Goal: Task Accomplishment & Management: Manage account settings

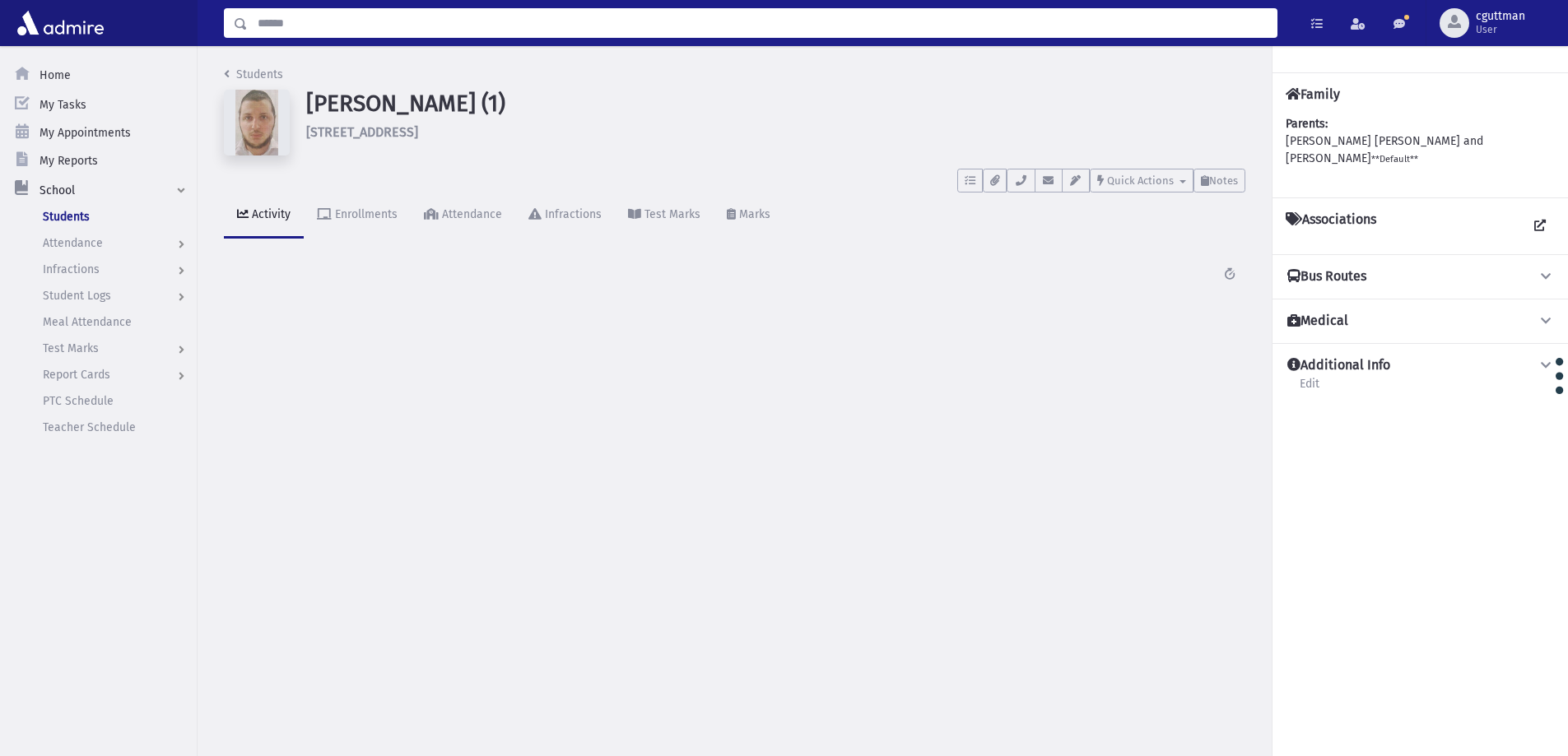
click at [367, 21] on input "Search" at bounding box center [762, 23] width 1029 height 30
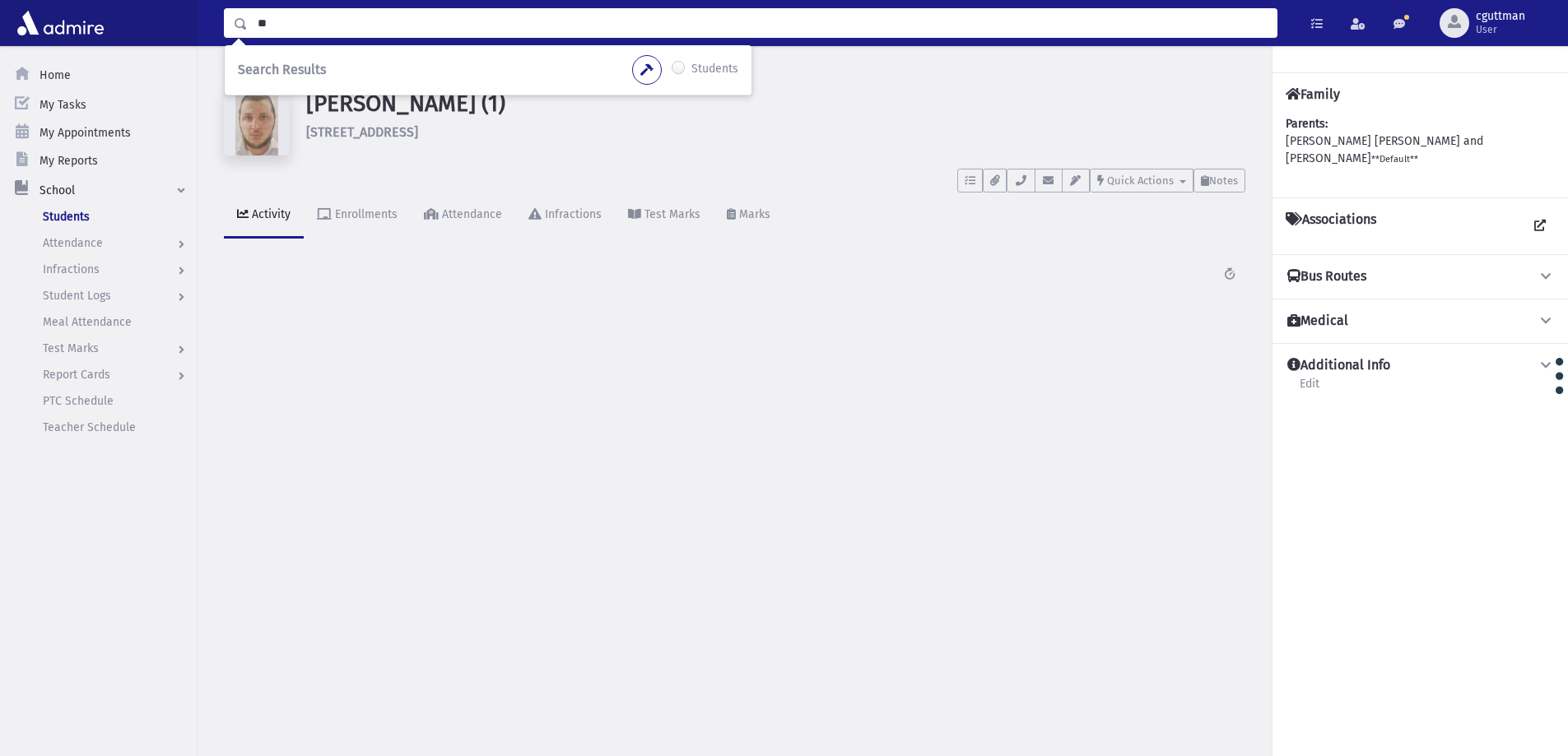
type input "*"
type input "*******"
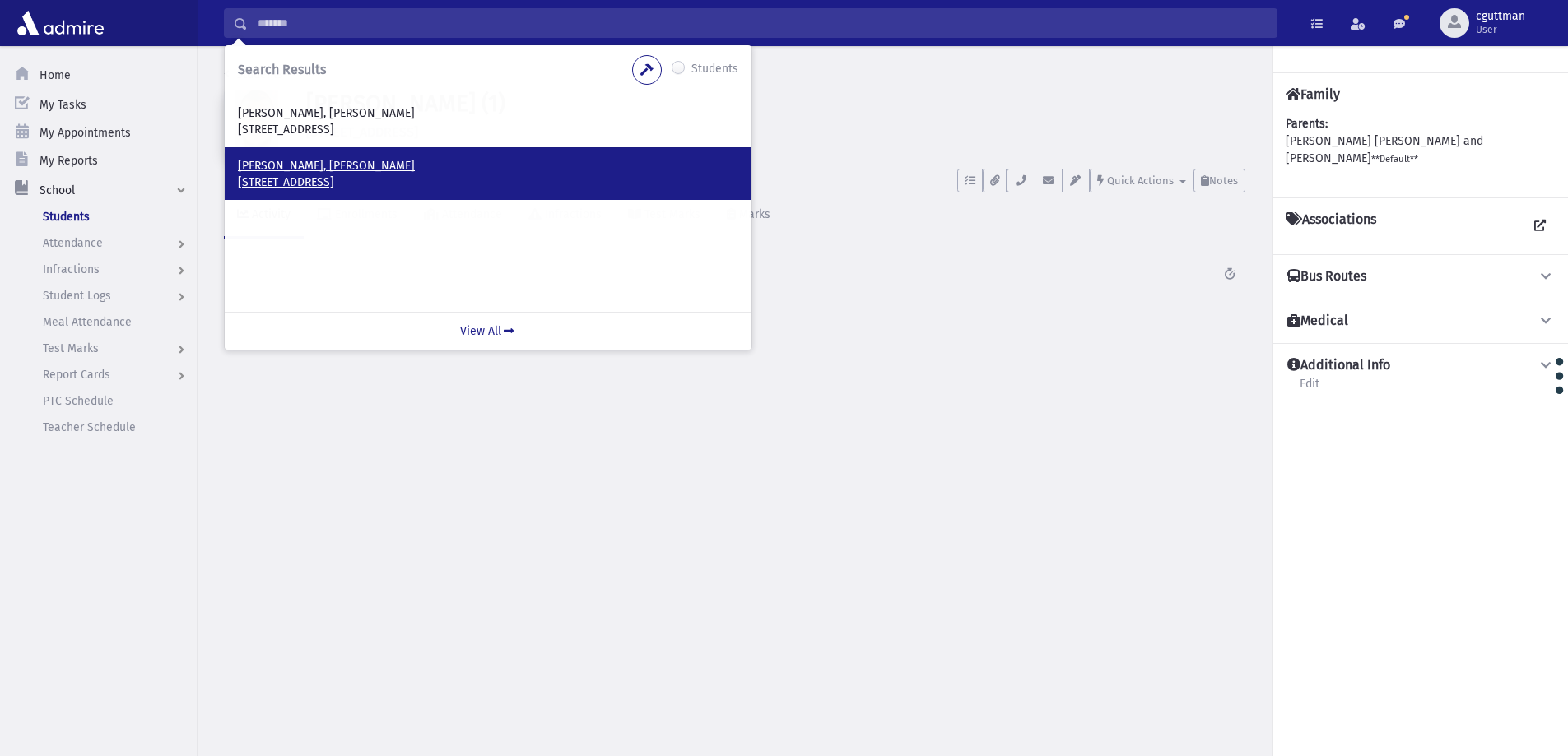
click at [332, 164] on p "[PERSON_NAME], [PERSON_NAME]" at bounding box center [488, 166] width 500 height 17
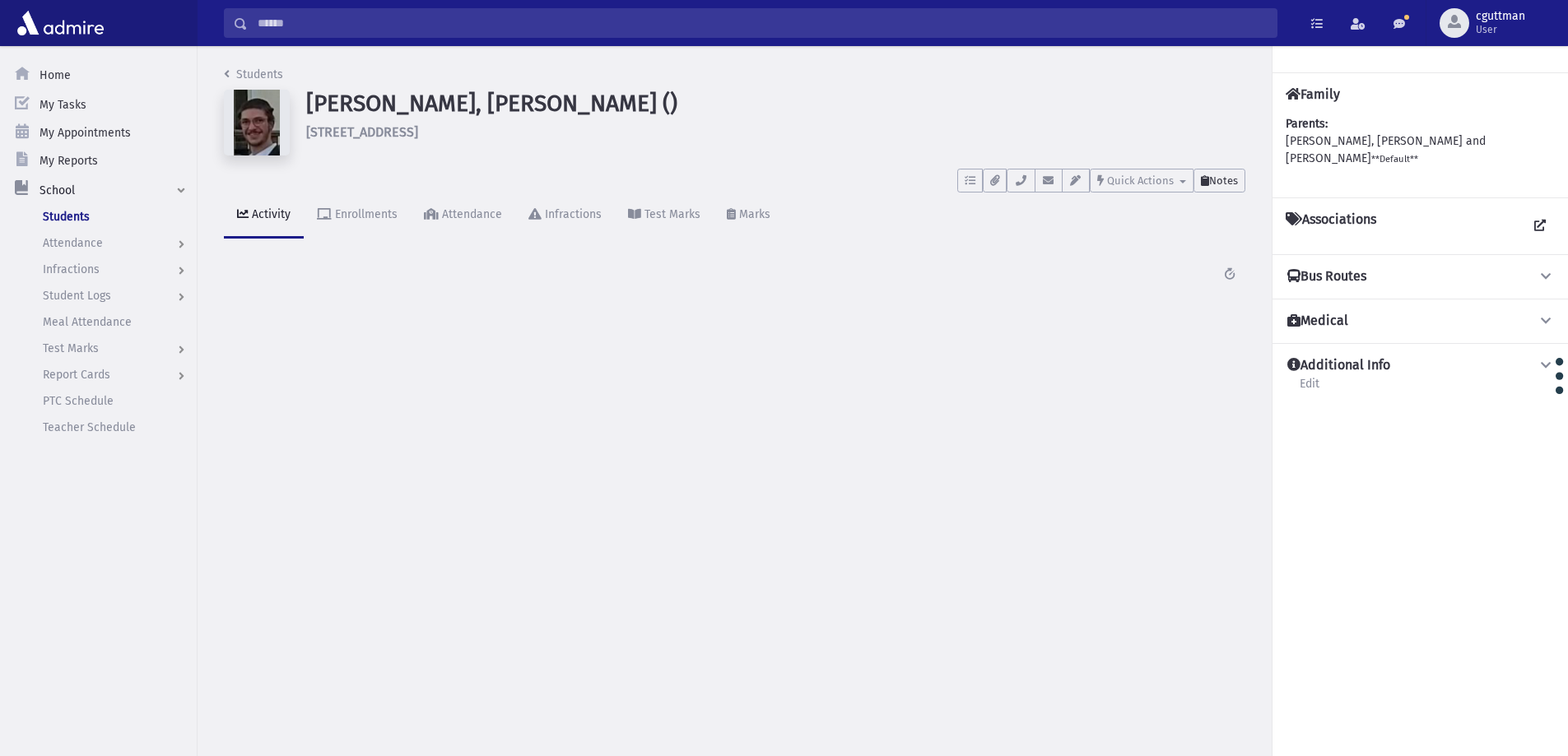
click at [1217, 172] on button "Notes" at bounding box center [1219, 181] width 51 height 24
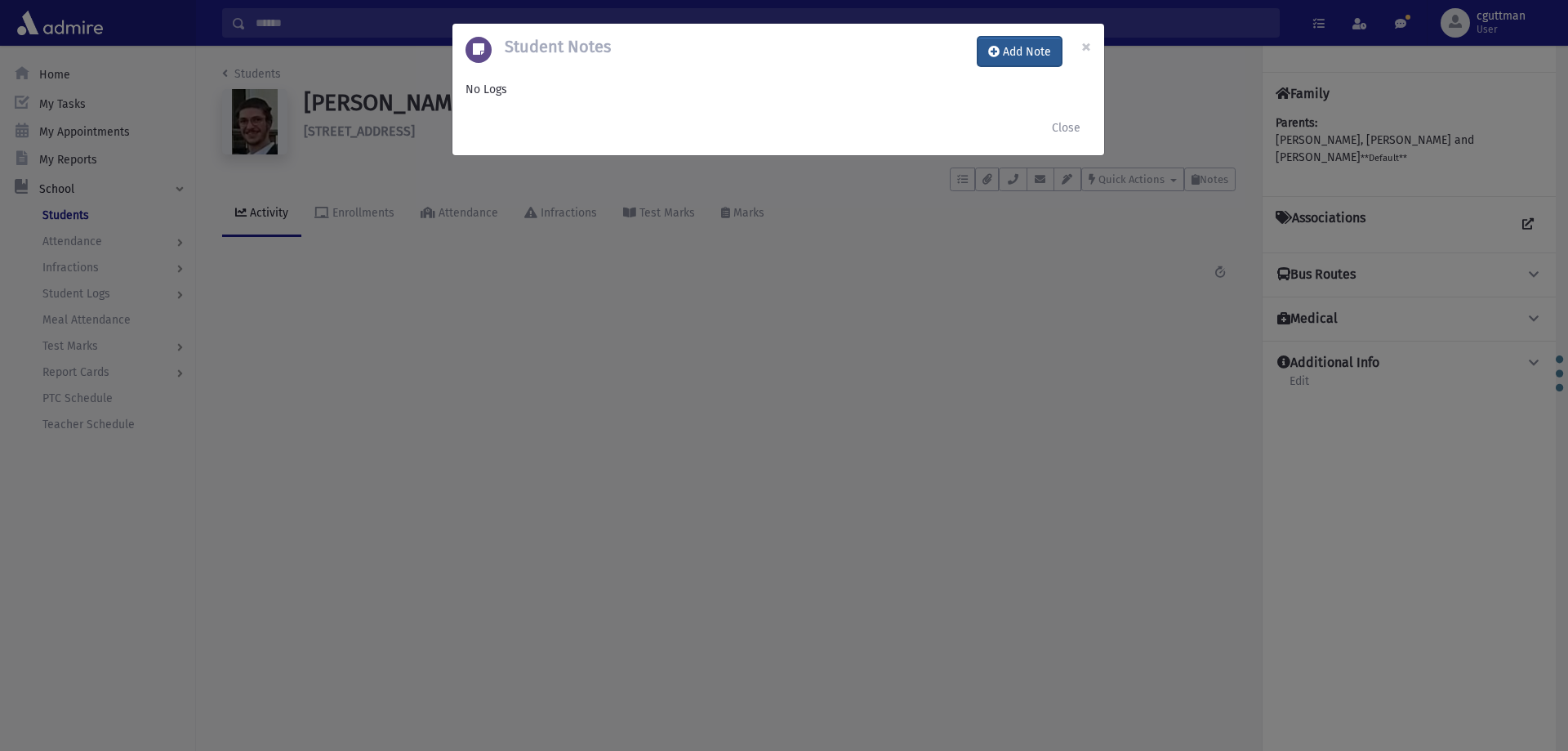
click at [1020, 61] on button "Add Note" at bounding box center [1019, 51] width 84 height 29
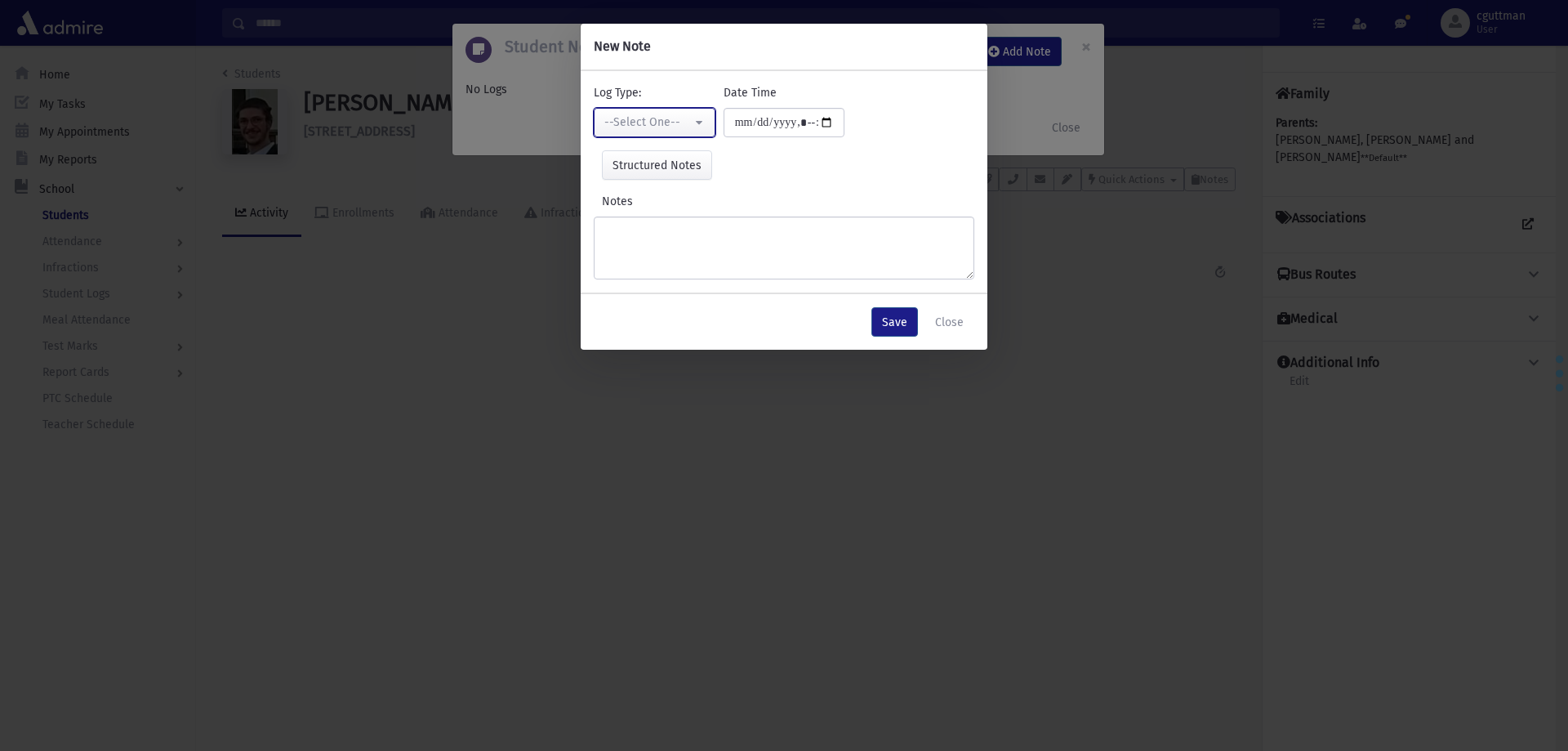
click at [696, 125] on button "--Select One--" at bounding box center [654, 123] width 122 height 29
click at [675, 236] on link "Interviewer" at bounding box center [658, 235] width 130 height 30
select select "*"
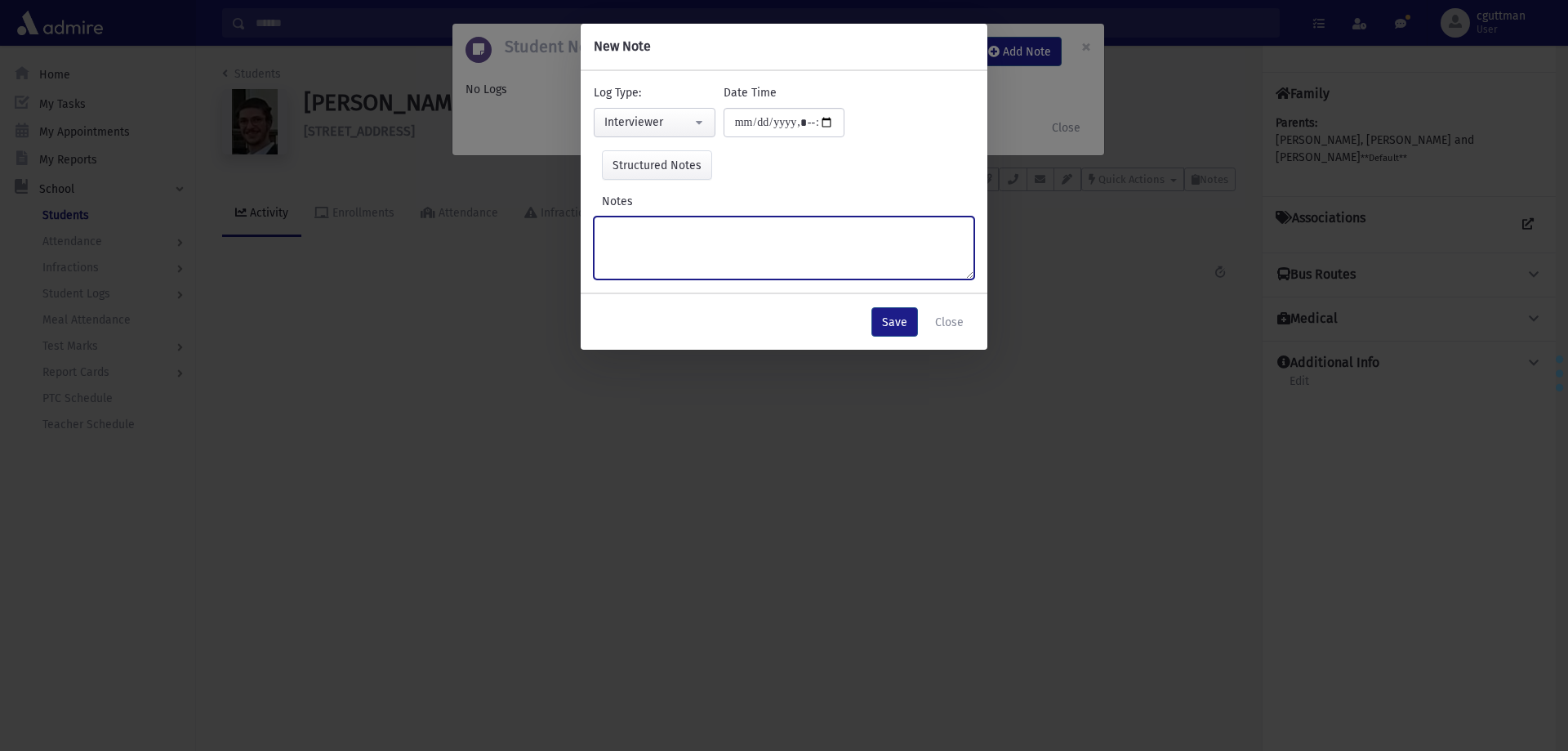
click at [675, 236] on textarea "Notes" at bounding box center [784, 248] width 381 height 63
type textarea "**********"
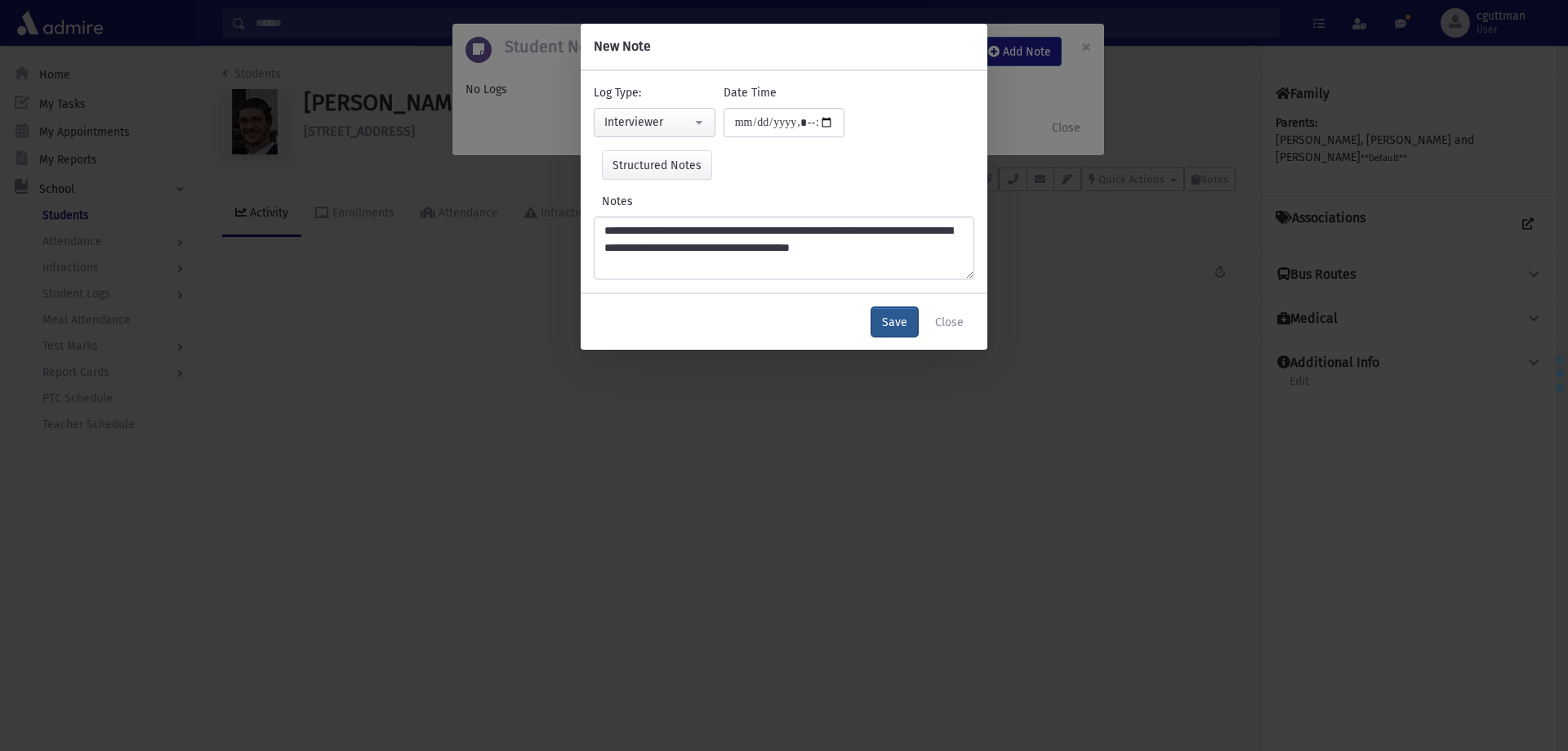
click at [897, 317] on button "Save" at bounding box center [894, 322] width 46 height 29
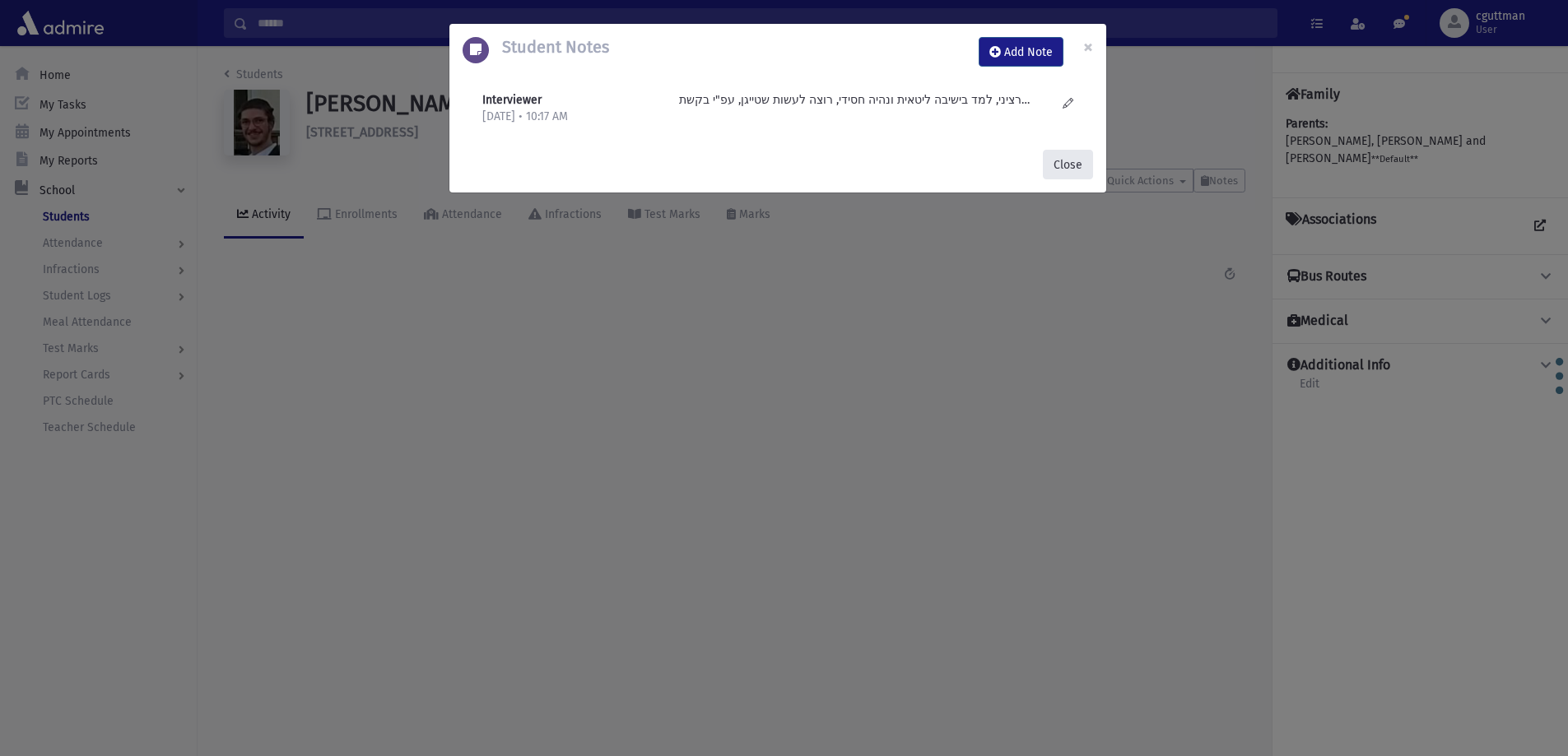
click at [1080, 162] on button "Close" at bounding box center [1068, 165] width 50 height 30
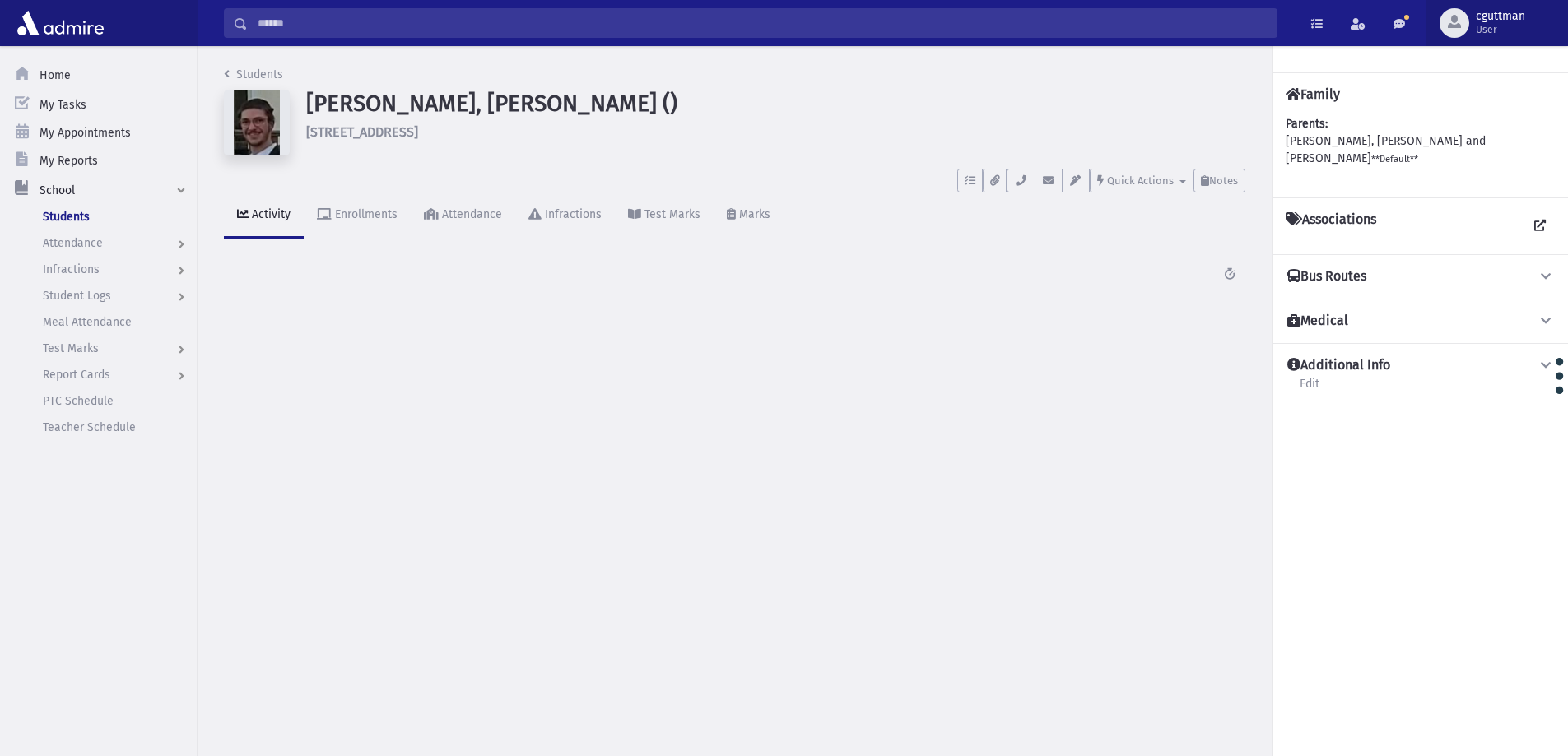
click at [1480, 5] on button "cguttman User" at bounding box center [1497, 23] width 142 height 46
click at [1477, 145] on link "Logout" at bounding box center [1491, 136] width 131 height 31
